Goal: Task Accomplishment & Management: Manage account settings

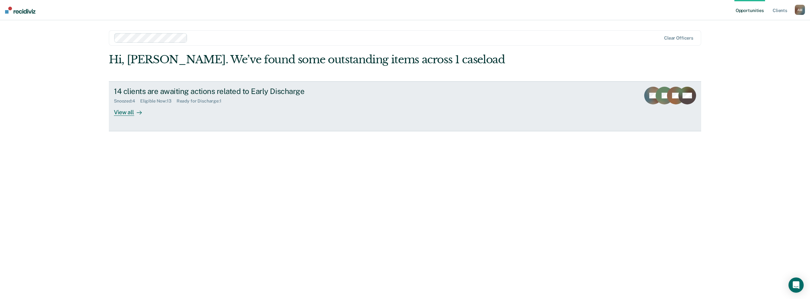
click at [120, 113] on div "View all" at bounding box center [131, 109] width 35 height 12
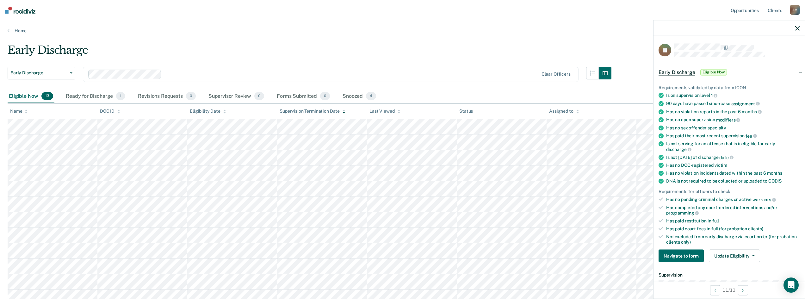
click at [334, 13] on nav "Opportunities Client s [PERSON_NAME] A M Profile How it works Log Out" at bounding box center [402, 10] width 805 height 20
click at [557, 27] on div "Home" at bounding box center [402, 26] width 805 height 13
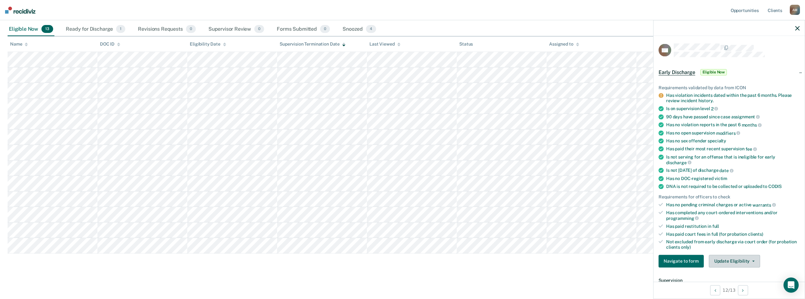
click at [752, 262] on button "Update Eligibility" at bounding box center [734, 261] width 51 height 13
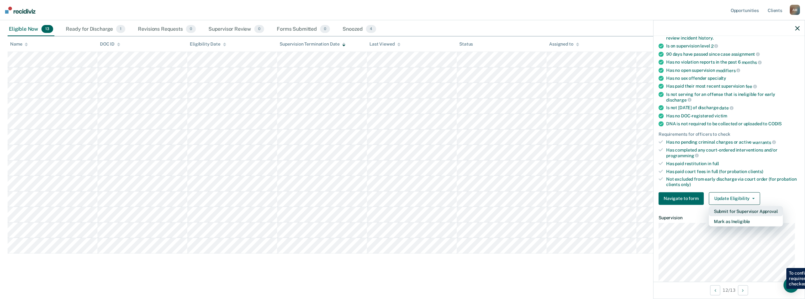
scroll to position [63, 0]
click at [722, 221] on button "Mark as Ineligible" at bounding box center [746, 220] width 74 height 10
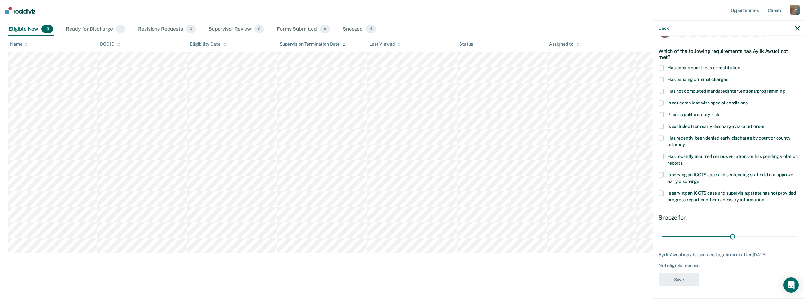
scroll to position [18, 0]
drag, startPoint x: 729, startPoint y: 235, endPoint x: 719, endPoint y: 234, distance: 10.2
click at [719, 234] on input "range" at bounding box center [730, 237] width 134 height 11
click at [728, 275] on div "AA Which of the following requirements has Ayiik Awuol not met? Has unpaid cour…" at bounding box center [729, 157] width 141 height 265
type input "26"
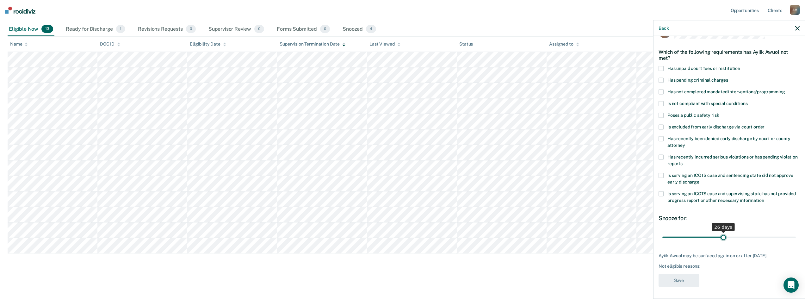
click at [721, 238] on input "range" at bounding box center [730, 237] width 134 height 11
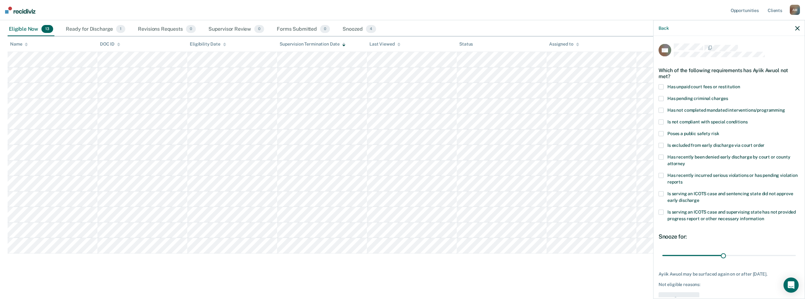
click at [663, 122] on span at bounding box center [661, 121] width 5 height 5
click at [748, 119] on input "Is not compliant with special conditions" at bounding box center [748, 119] width 0 height 0
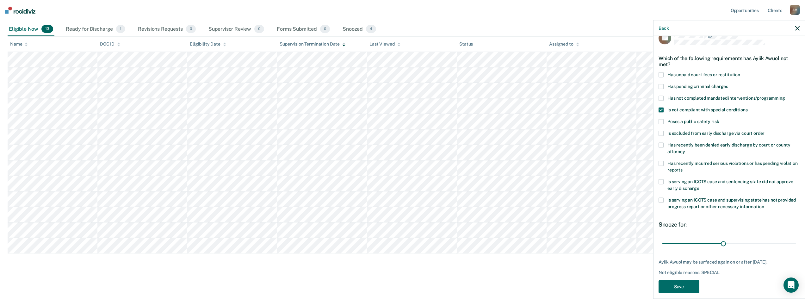
scroll to position [18, 0]
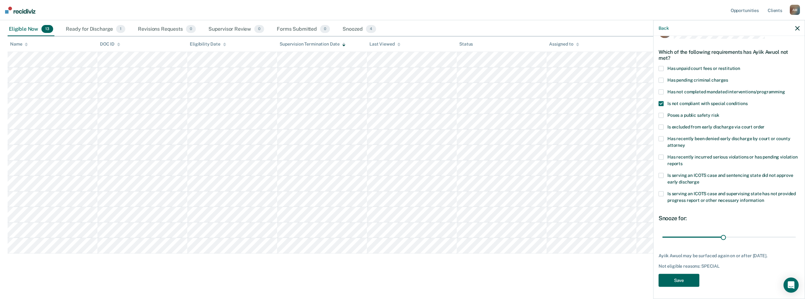
click at [679, 280] on button "Save" at bounding box center [679, 280] width 41 height 13
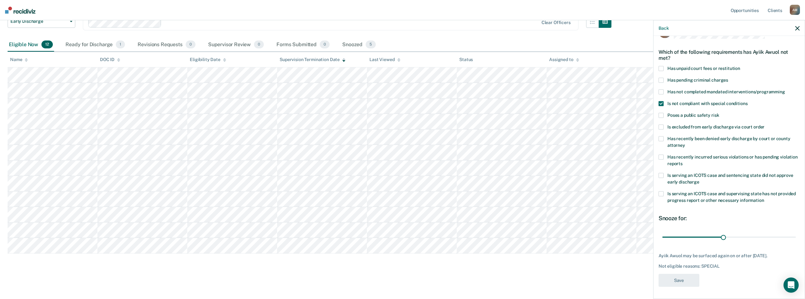
scroll to position [52, 0]
